Goal: Communication & Community: Ask a question

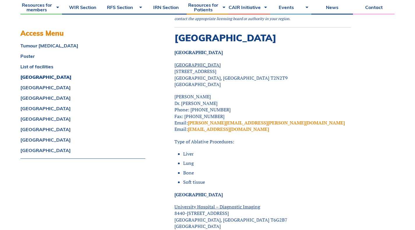
scroll to position [993, 0]
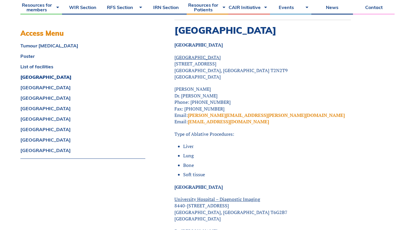
click at [227, 144] on ul "Liver Lung Bone Soft tissue" at bounding box center [265, 160] width 172 height 35
click at [272, 86] on p "Dr. Stefan Przybojewski Dr. Jason Wong Phone: 403-944-4634 Fax: 403-944-1687 Em…" at bounding box center [262, 105] width 176 height 39
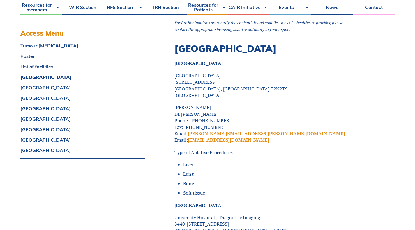
scroll to position [950, 0]
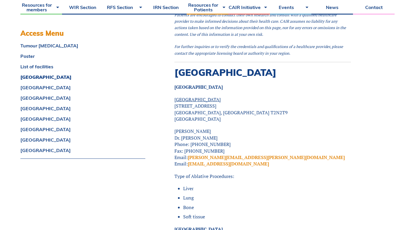
click at [247, 44] on span "For further inquiries or to verify the credentials and qualifications of a heal…" at bounding box center [258, 50] width 168 height 12
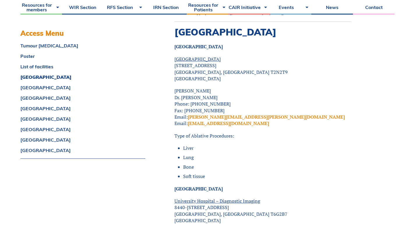
scroll to position [993, 0]
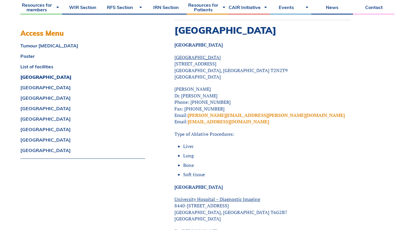
click at [175, 42] on strong "Calgary" at bounding box center [198, 45] width 48 height 6
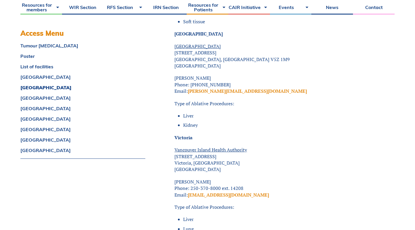
scroll to position [1524, 0]
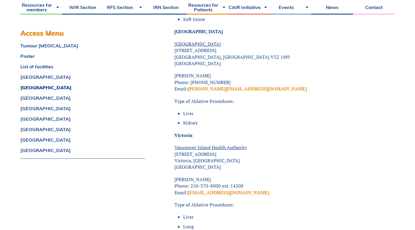
click at [305, 110] on li "Liver" at bounding box center [267, 113] width 168 height 6
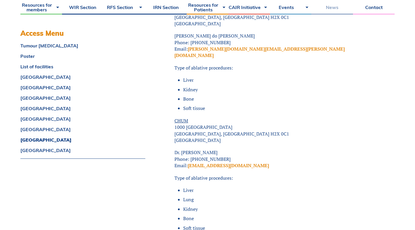
scroll to position [4666, 0]
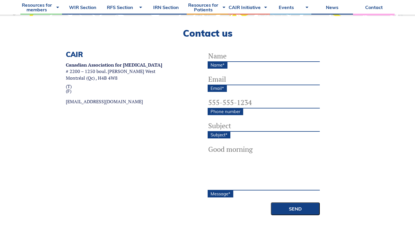
scroll to position [166, 0]
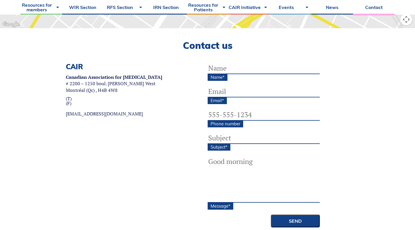
click at [233, 67] on input "Name *" at bounding box center [263, 69] width 112 height 12
click at [227, 171] on textarea "Message *" at bounding box center [263, 179] width 112 height 47
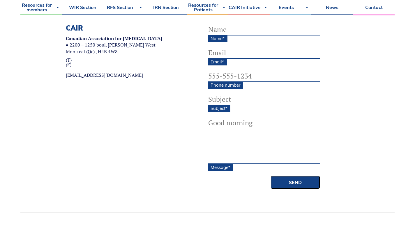
scroll to position [170, 0]
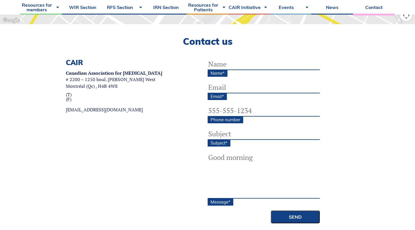
click at [225, 67] on input "Name *" at bounding box center [263, 64] width 112 height 12
type input "Dr. [PERSON_NAME]"
click at [234, 90] on input "Email *" at bounding box center [263, 88] width 112 height 12
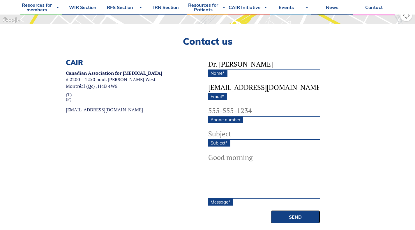
type input "[EMAIL_ADDRESS][DOMAIN_NAME]"
click at [220, 109] on input "(___) ___-____" at bounding box center [263, 111] width 112 height 12
type input "[PHONE_NUMBER]"
click at [216, 132] on input "Subject *" at bounding box center [263, 134] width 112 height 12
type input "[MEDICAL_DATA]"
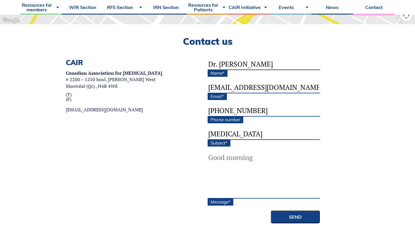
click at [243, 162] on textarea "Message *" at bounding box center [263, 175] width 112 height 47
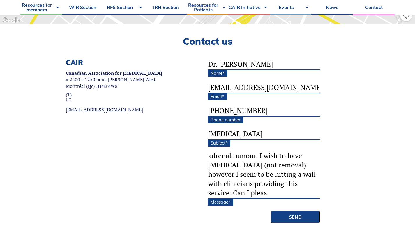
scroll to position [30, 0]
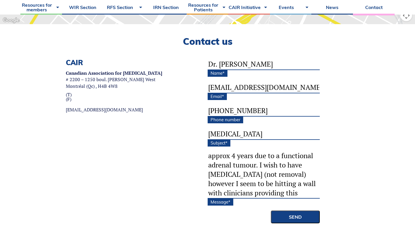
drag, startPoint x: 282, startPoint y: 191, endPoint x: 285, endPoint y: 191, distance: 3.2
click at [282, 191] on textarea "Hello, I am a resident of [GEOGRAPHIC_DATA]. I have been suffering from [MEDICA…" at bounding box center [263, 175] width 112 height 47
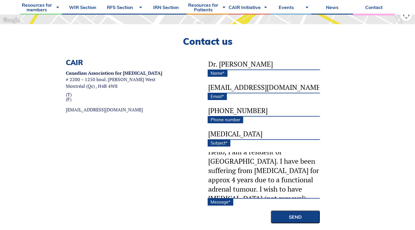
scroll to position [0, 0]
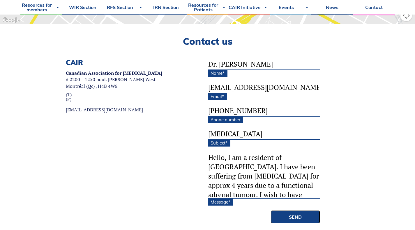
click at [269, 151] on ul "Name * Dr. [PERSON_NAME] Email * [EMAIL_ADDRESS][DOMAIN_NAME] Phone number [PHO…" at bounding box center [263, 128] width 112 height 141
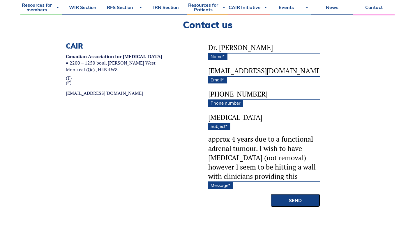
scroll to position [191, 0]
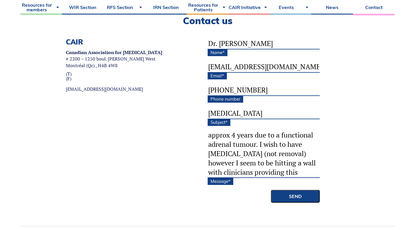
click at [284, 175] on textarea "Hello, I am a resident of [GEOGRAPHIC_DATA]. I have been suffering from [MEDICA…" at bounding box center [263, 154] width 112 height 47
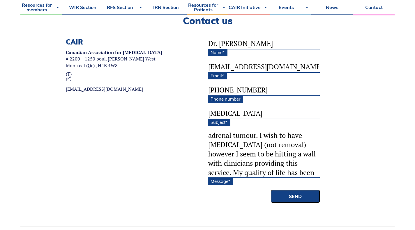
scroll to position [38, 0]
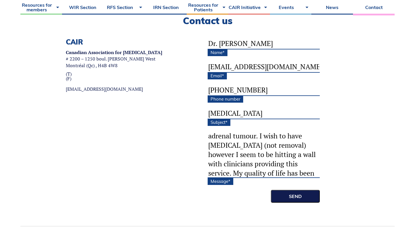
type textarea "Hello, I am a resident of [GEOGRAPHIC_DATA]. I have been suffering from [MEDICA…"
click at [296, 193] on input "Send" at bounding box center [295, 196] width 49 height 13
click at [291, 196] on input "Send" at bounding box center [295, 196] width 49 height 13
